Goal: Obtain resource: Obtain resource

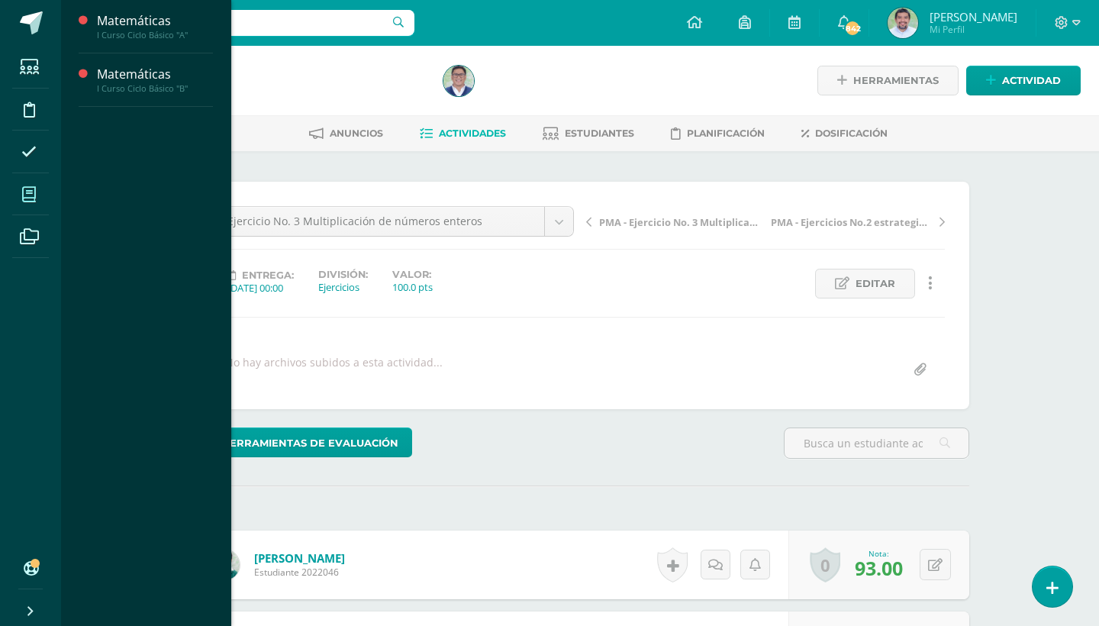
click at [34, 193] on icon at bounding box center [29, 194] width 14 height 15
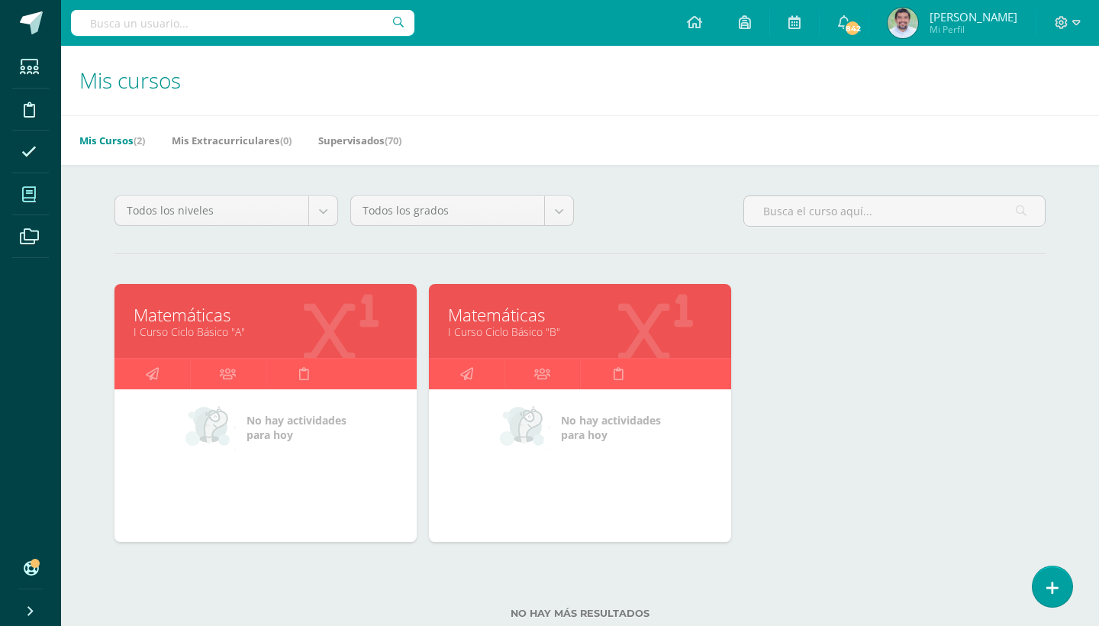
click at [229, 327] on link "I Curso Ciclo Básico "A"" at bounding box center [266, 331] width 264 height 14
click at [526, 324] on link "I Curso Ciclo Básico "B"" at bounding box center [580, 331] width 264 height 14
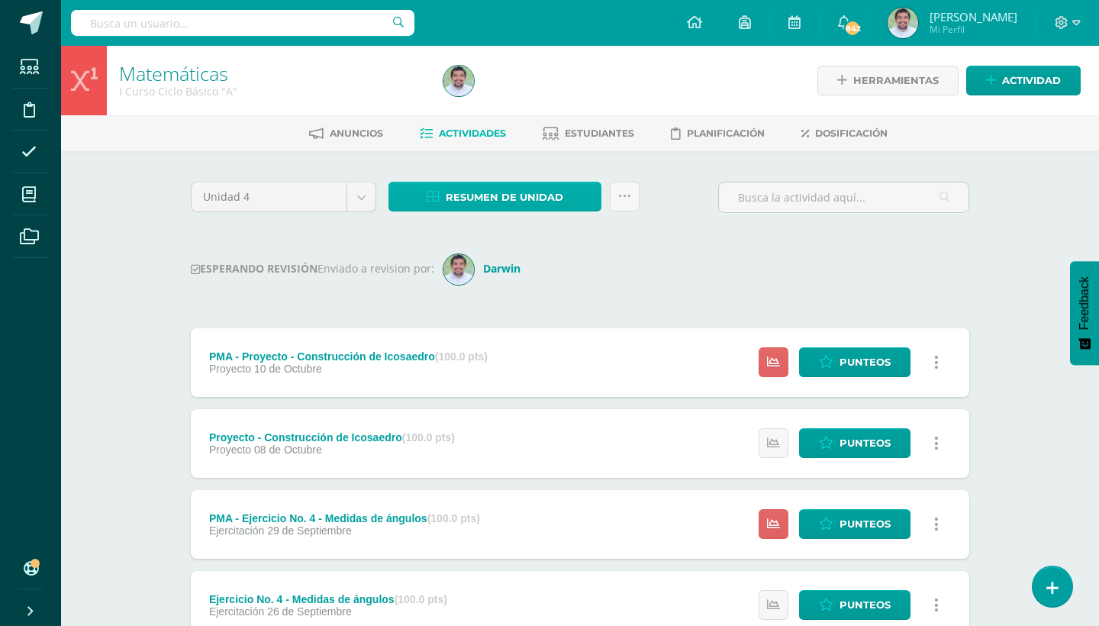
click at [581, 199] on link "Resumen de unidad" at bounding box center [494, 197] width 213 height 30
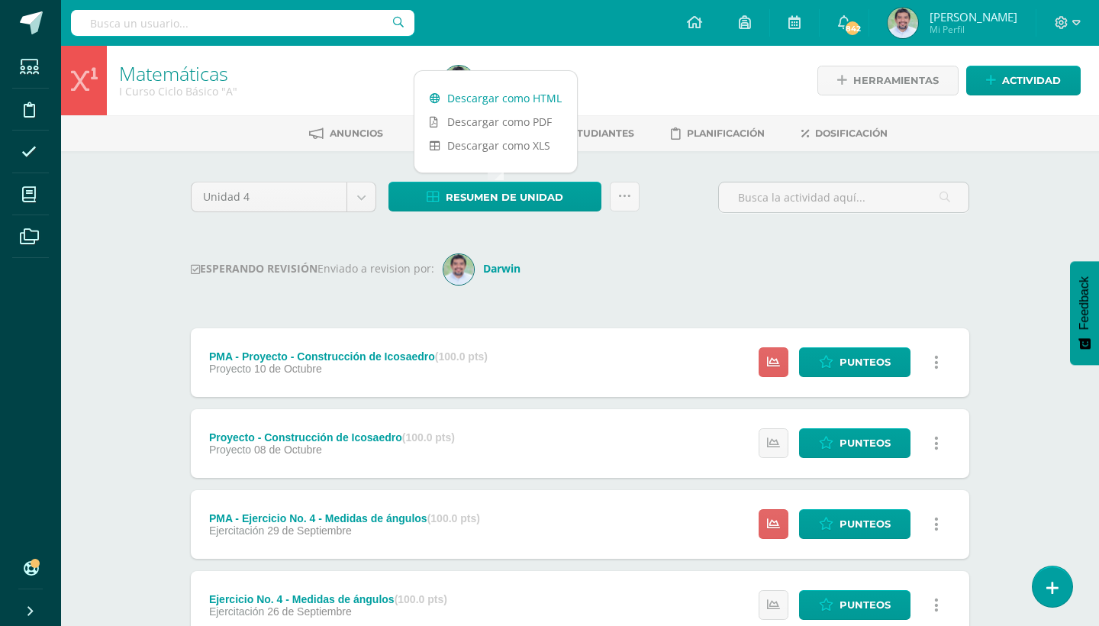
click at [537, 92] on link "Descargar como HTML" at bounding box center [495, 98] width 162 height 24
